Goal: Information Seeking & Learning: Check status

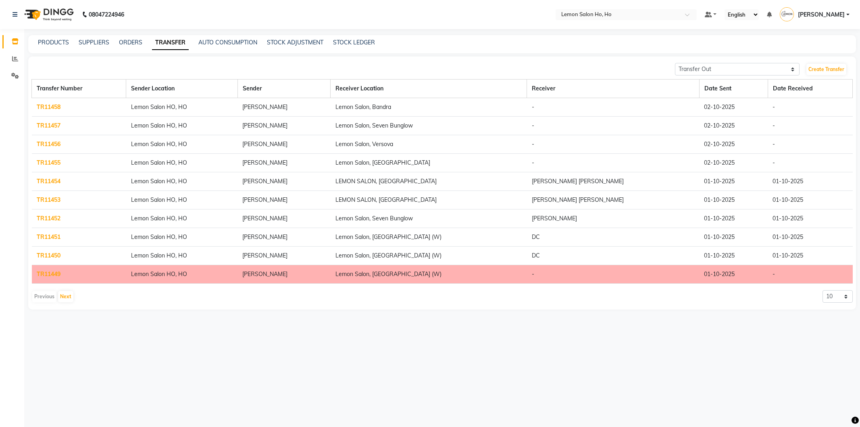
select select "sender"
click at [62, 293] on button "Next" at bounding box center [65, 296] width 15 height 11
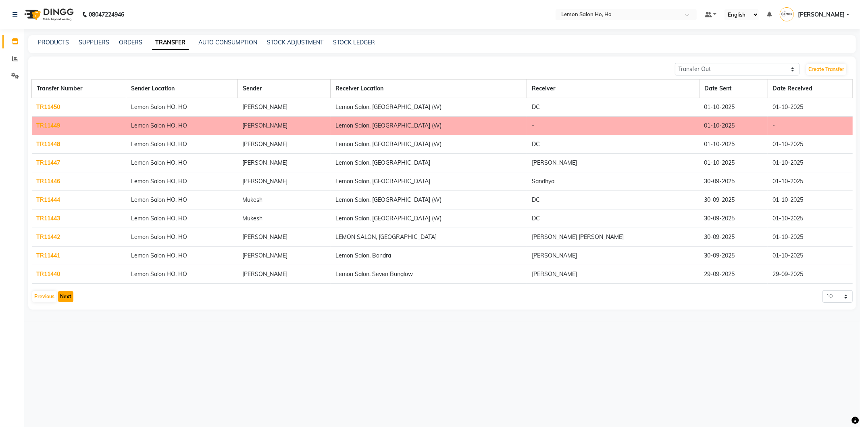
click at [62, 293] on button "Next" at bounding box center [65, 296] width 15 height 11
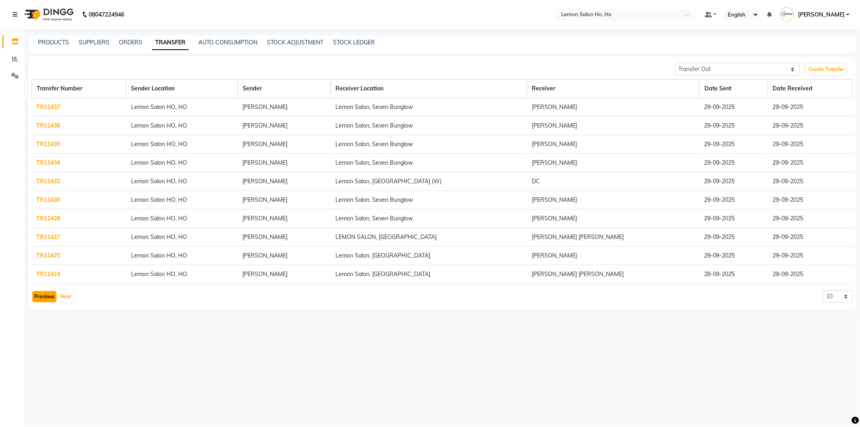
click at [43, 297] on button "Previous" at bounding box center [44, 296] width 24 height 11
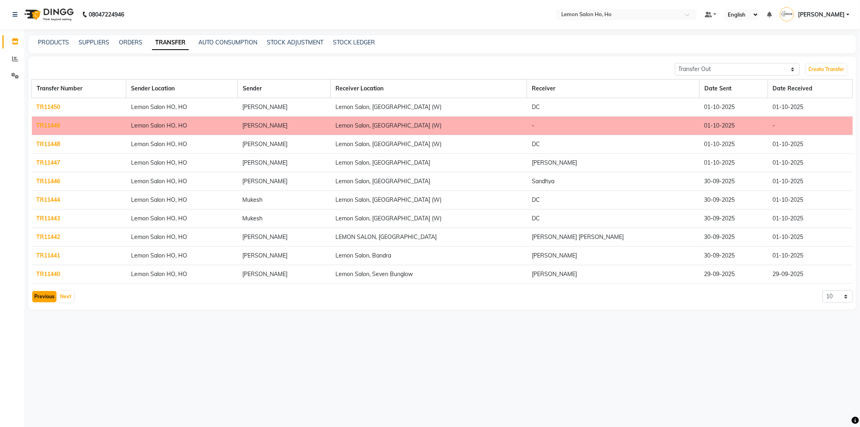
click at [43, 297] on button "Previous" at bounding box center [44, 296] width 24 height 11
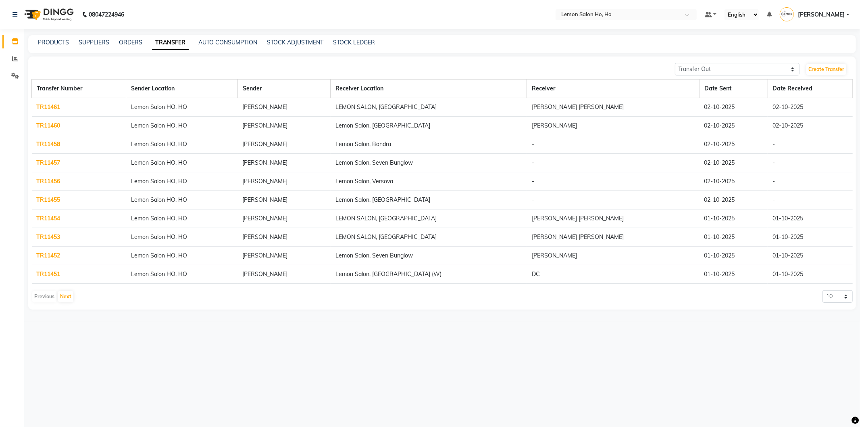
click at [51, 200] on link "TR11455" at bounding box center [49, 199] width 24 height 7
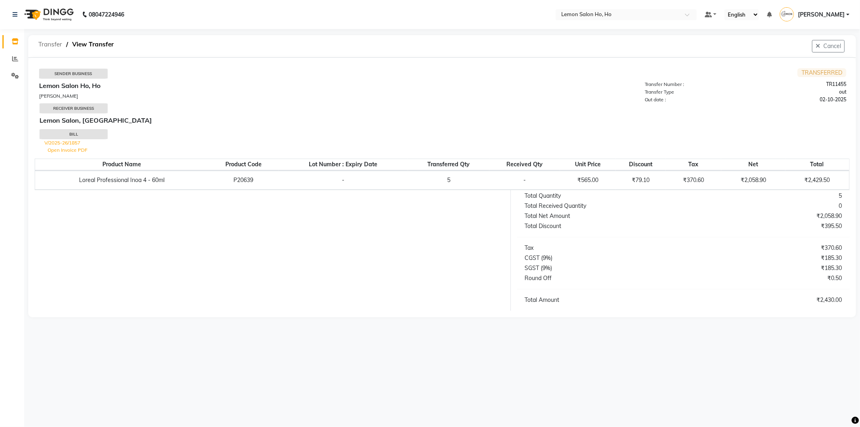
click at [49, 44] on span "Transfer" at bounding box center [50, 44] width 32 height 15
select select "sender"
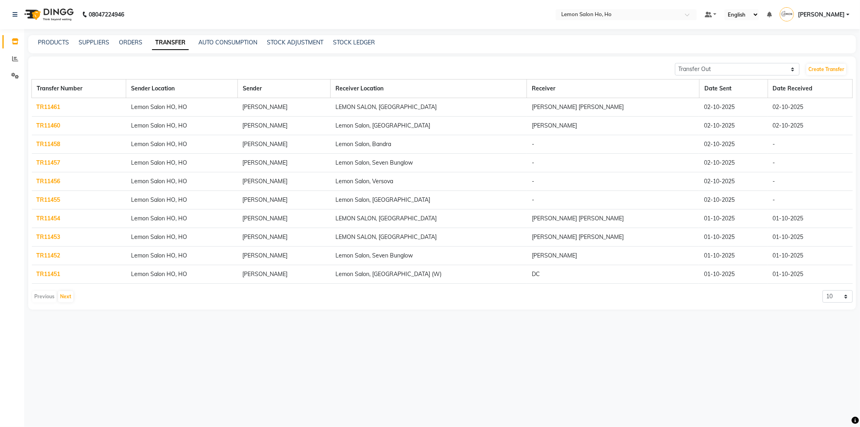
click at [49, 146] on link "TR11458" at bounding box center [49, 143] width 24 height 7
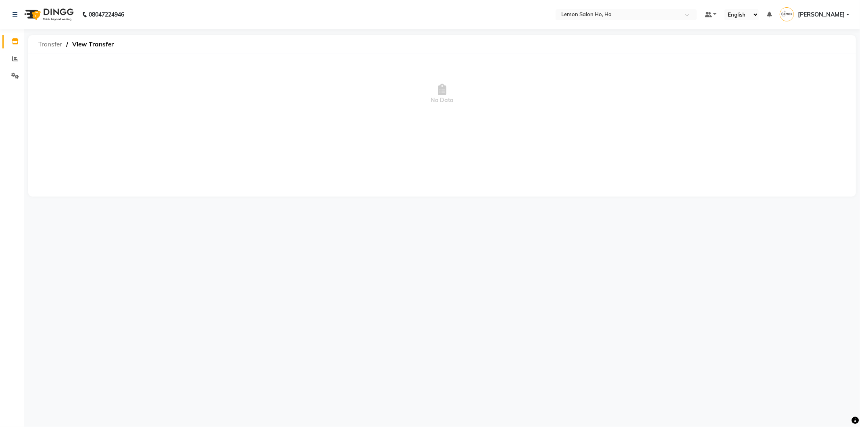
click at [46, 46] on span "Transfer" at bounding box center [50, 44] width 32 height 15
select select "sender"
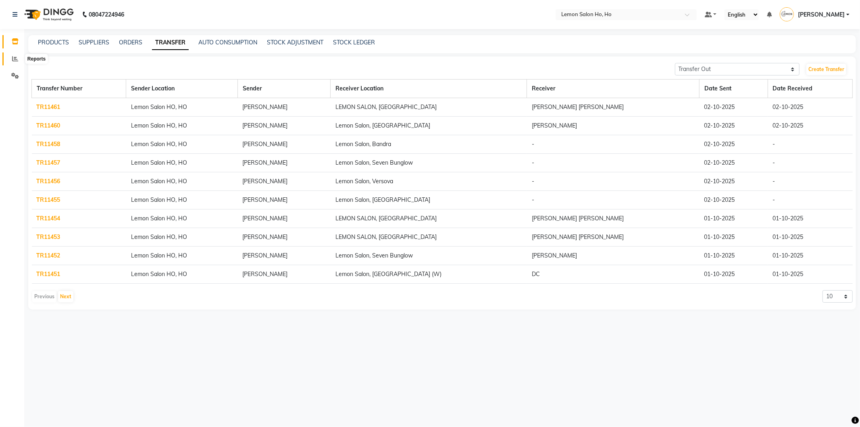
click at [11, 57] on span at bounding box center [15, 58] width 14 height 9
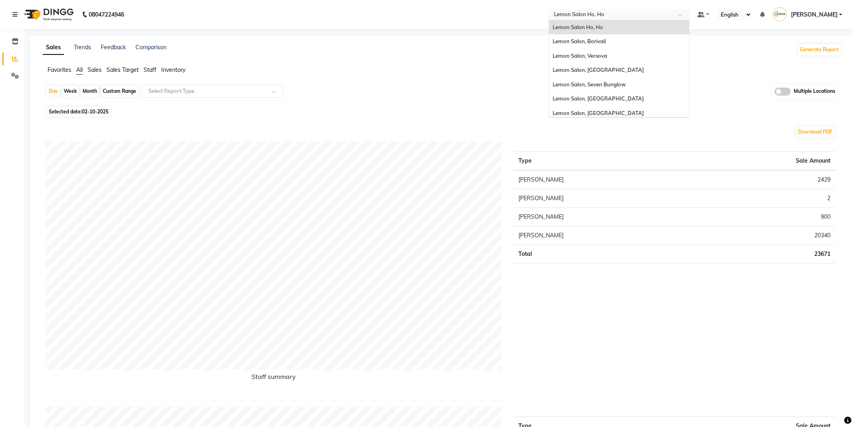
click at [688, 15] on span at bounding box center [683, 17] width 10 height 8
click at [629, 44] on div "Lemon Salon, Borivali" at bounding box center [619, 41] width 140 height 15
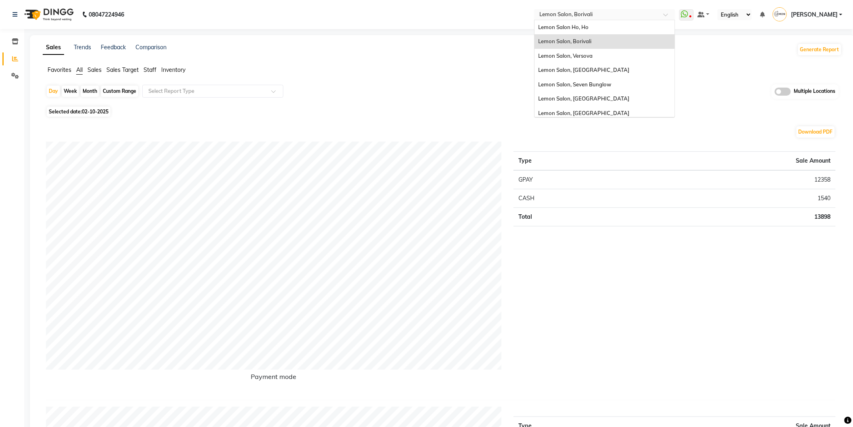
click at [674, 14] on span at bounding box center [669, 17] width 10 height 8
click at [612, 54] on div "Lemon Salon, Versova" at bounding box center [605, 56] width 140 height 15
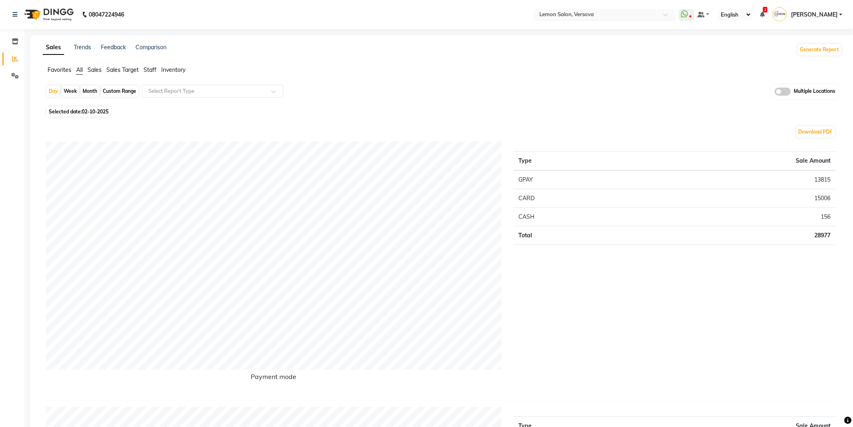
click at [674, 16] on span at bounding box center [669, 17] width 10 height 8
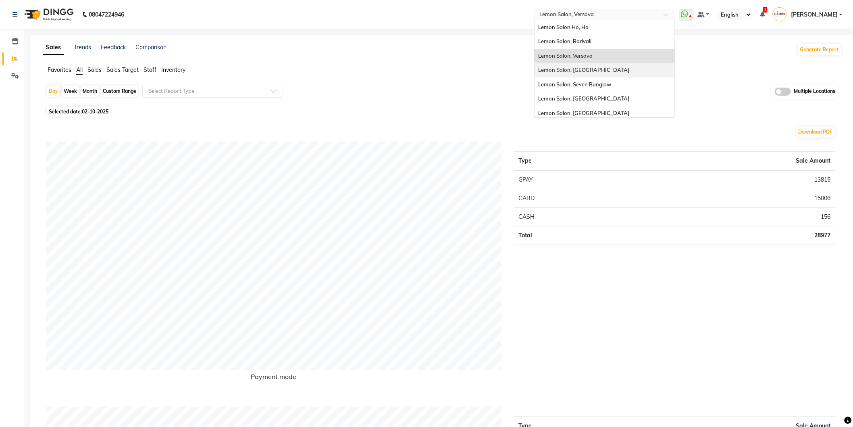
click at [613, 69] on span "Lemon Salon, [GEOGRAPHIC_DATA]" at bounding box center [584, 70] width 91 height 6
click at [674, 14] on span at bounding box center [669, 17] width 10 height 8
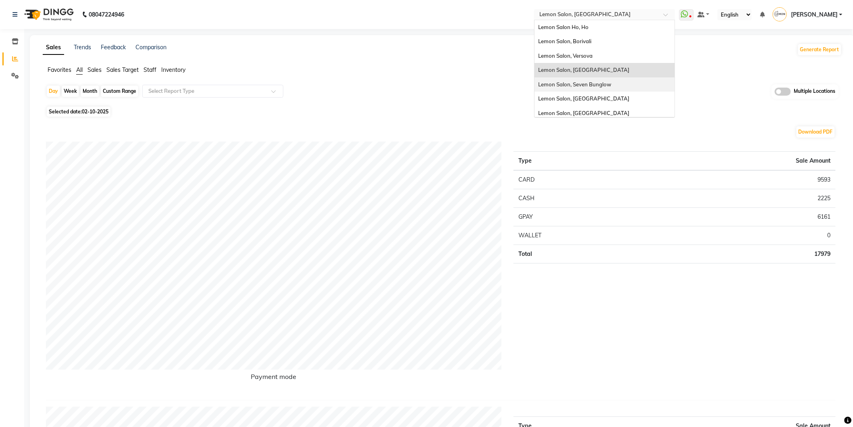
click at [612, 86] on span "Lemon Salon, Seven Bunglow" at bounding box center [575, 84] width 73 height 6
click at [674, 17] on span at bounding box center [669, 17] width 10 height 8
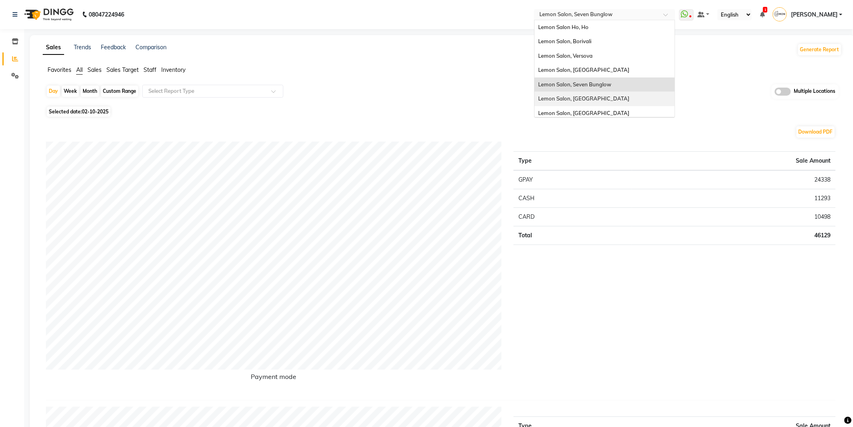
click at [605, 95] on span "Lemon Salon, [GEOGRAPHIC_DATA]" at bounding box center [584, 98] width 91 height 6
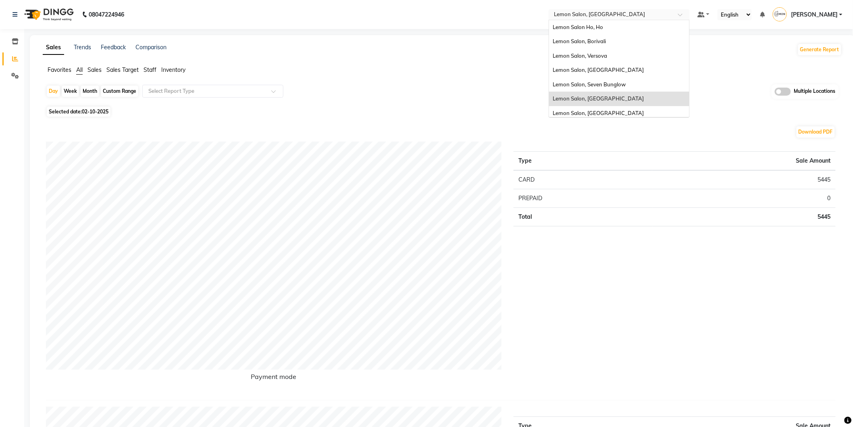
click at [688, 16] on span at bounding box center [683, 17] width 10 height 8
click at [621, 110] on span "Lemon Salon, [GEOGRAPHIC_DATA]" at bounding box center [598, 113] width 91 height 6
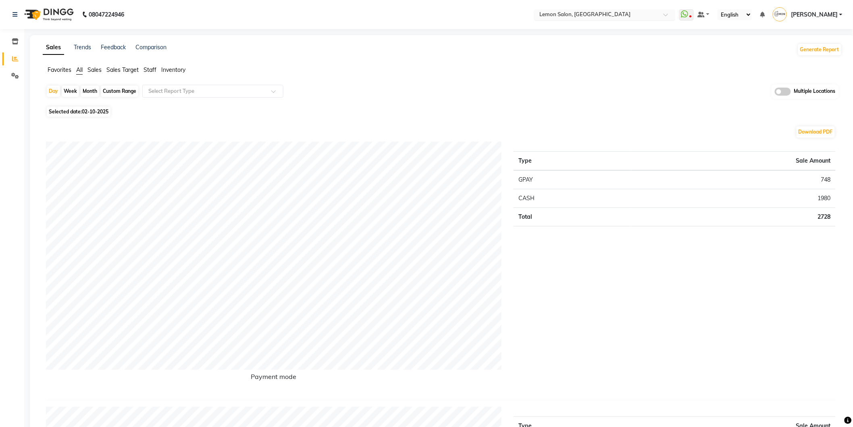
click at [674, 17] on span at bounding box center [669, 17] width 10 height 8
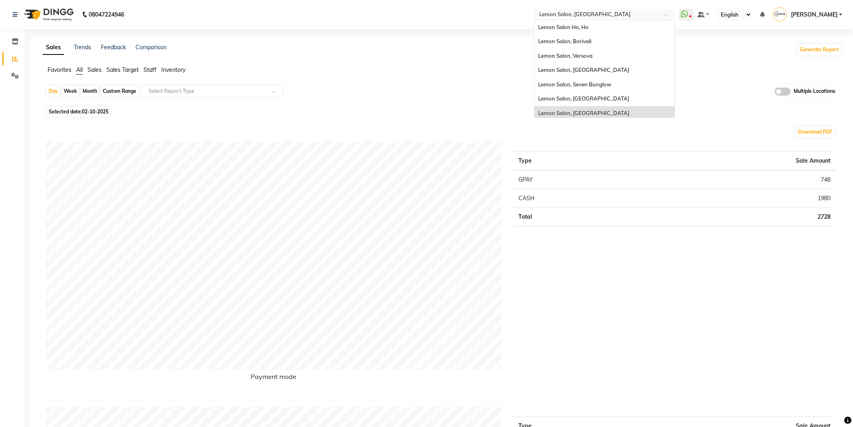
scroll to position [75, 0]
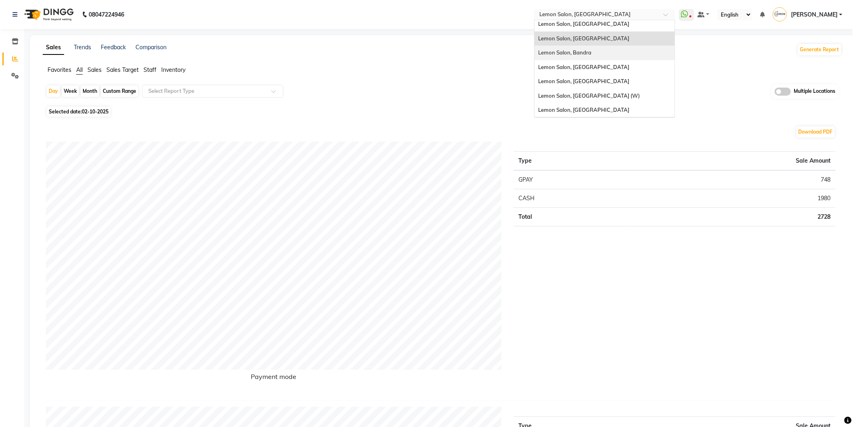
click at [592, 54] on span "Lemon Salon, Bandra" at bounding box center [565, 52] width 53 height 6
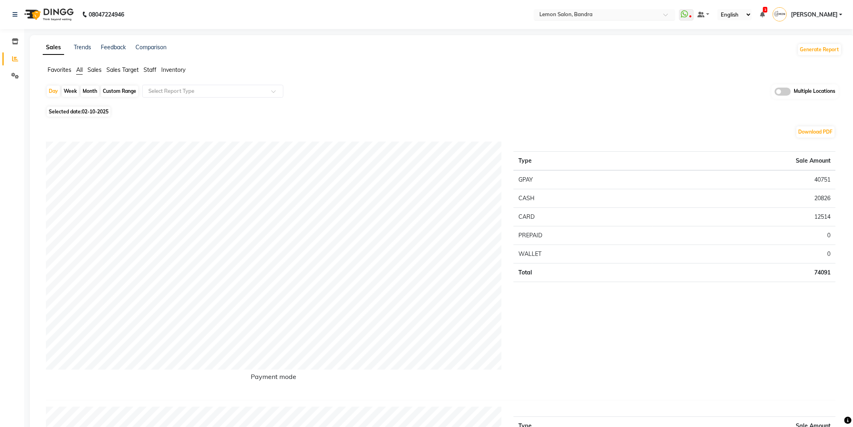
click at [674, 14] on span at bounding box center [669, 17] width 10 height 8
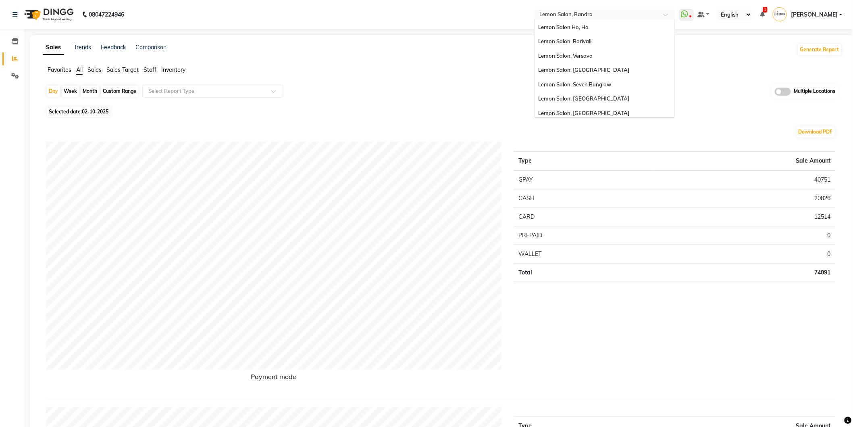
scroll to position [75, 0]
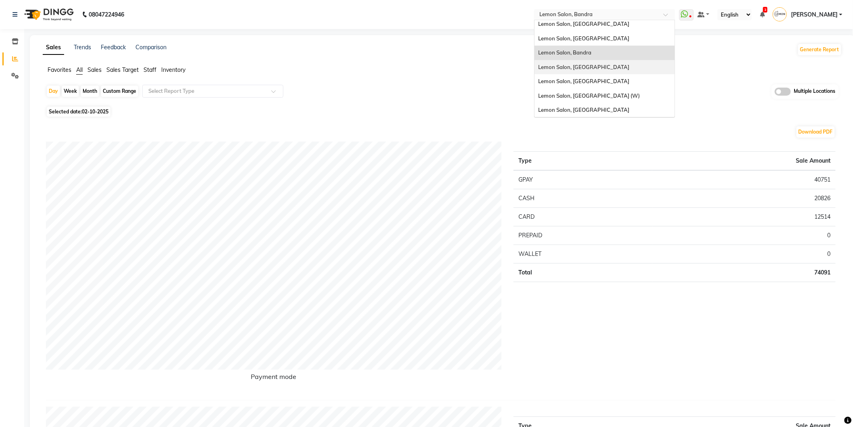
click at [614, 64] on span "Lemon Salon, [GEOGRAPHIC_DATA]" at bounding box center [584, 67] width 91 height 6
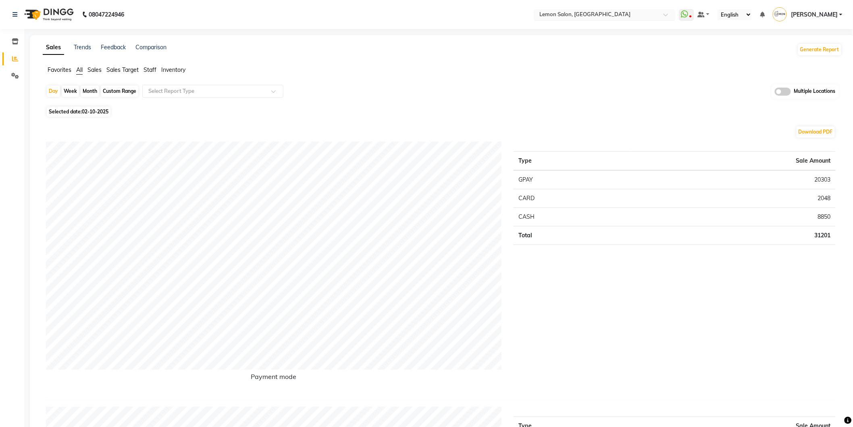
click at [674, 15] on span at bounding box center [669, 17] width 10 height 8
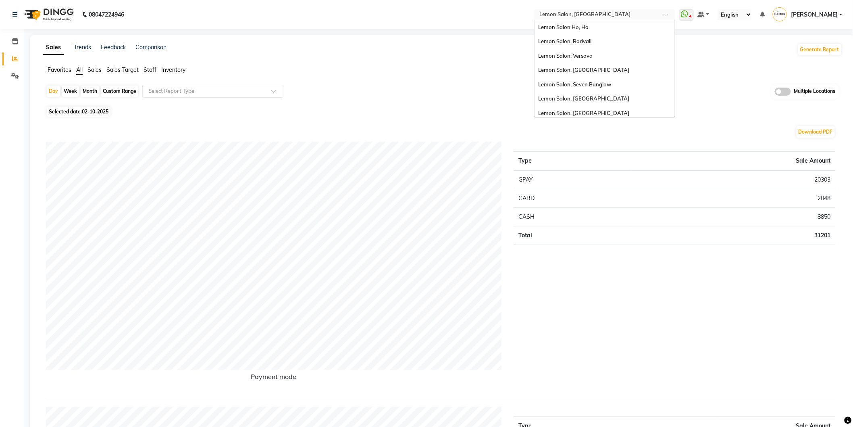
scroll to position [75, 0]
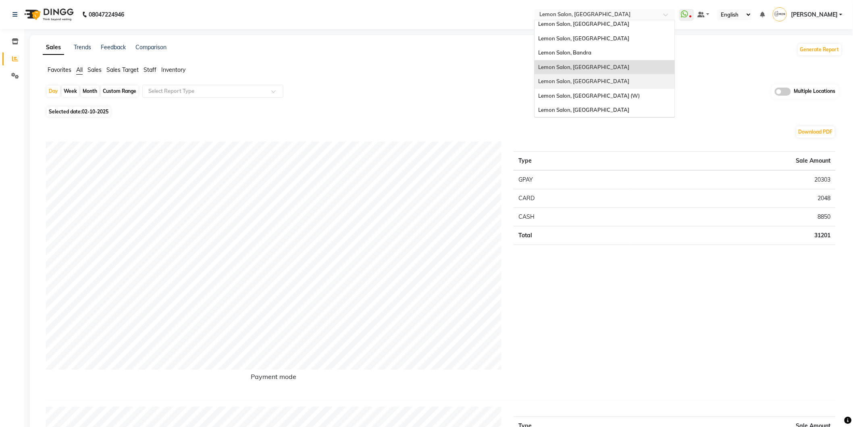
click at [606, 81] on span "Lemon Salon, [GEOGRAPHIC_DATA]" at bounding box center [584, 81] width 91 height 6
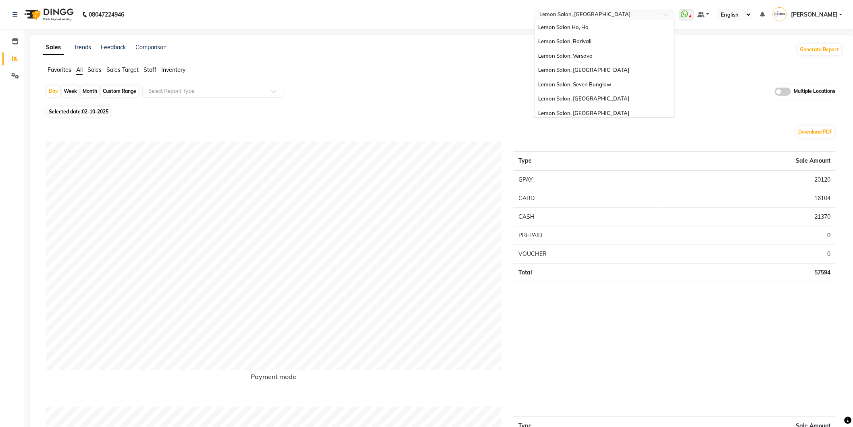
click at [674, 14] on span at bounding box center [669, 17] width 10 height 8
click at [625, 95] on span "Lemon Salon, [GEOGRAPHIC_DATA] (W)" at bounding box center [590, 95] width 102 height 6
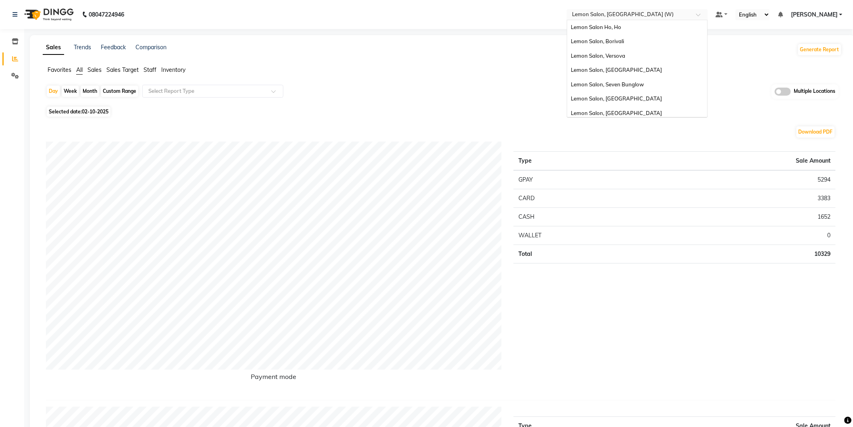
scroll to position [75, 0]
click at [706, 15] on span at bounding box center [701, 17] width 10 height 8
click at [630, 108] on span "Lemon Salon, [GEOGRAPHIC_DATA]" at bounding box center [616, 109] width 91 height 6
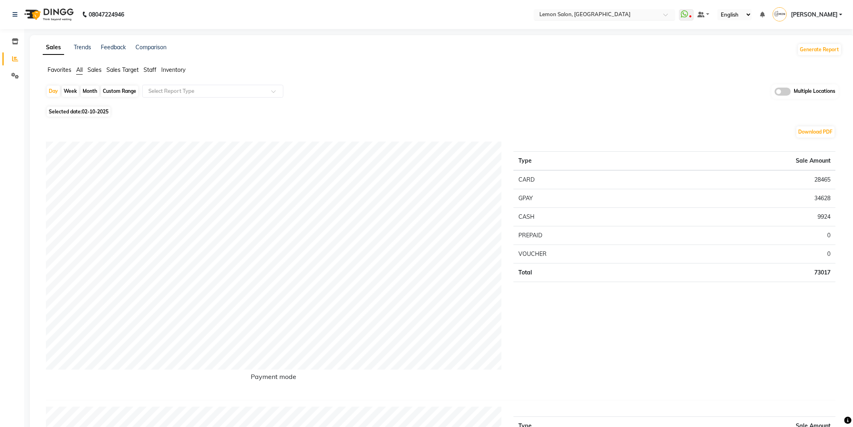
click at [674, 14] on span at bounding box center [669, 17] width 10 height 8
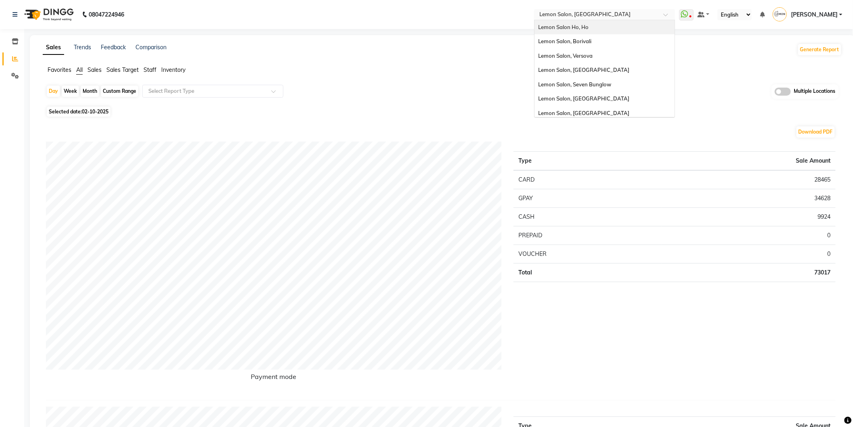
click at [606, 27] on div "Lemon Salon Ho, Ho" at bounding box center [605, 27] width 140 height 15
